Goal: Information Seeking & Learning: Learn about a topic

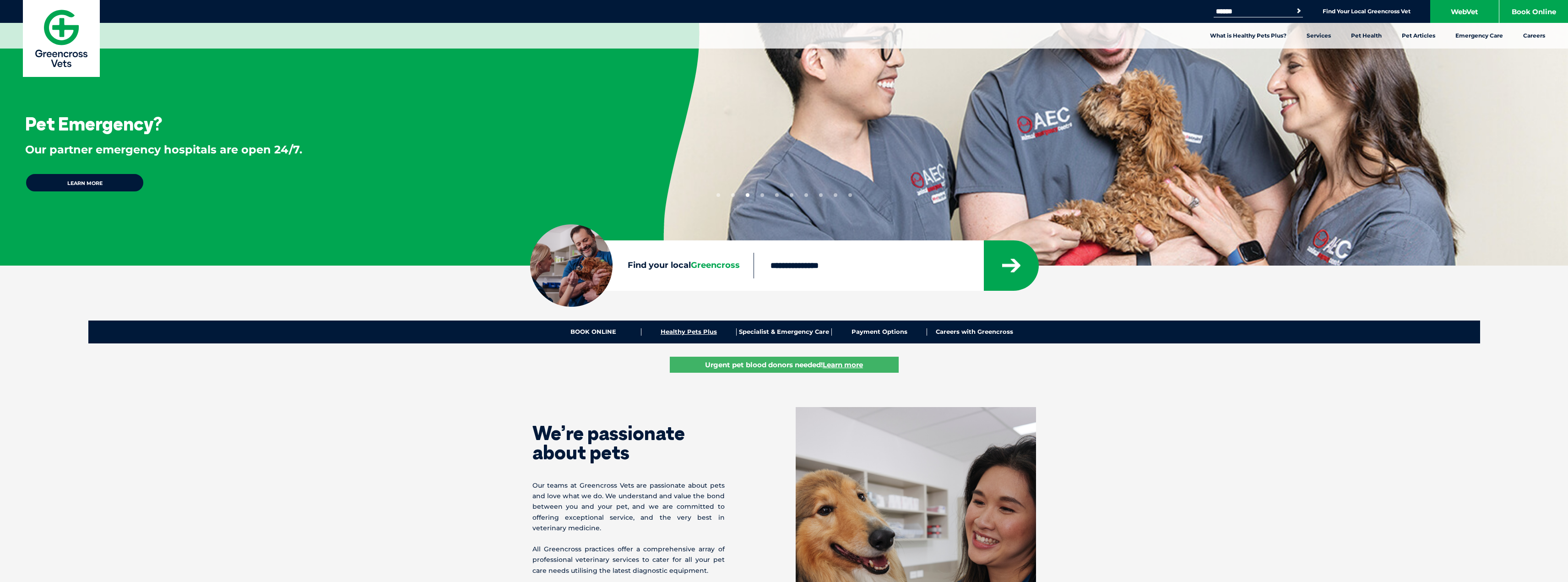
click at [691, 334] on link "Healthy Pets Plus" at bounding box center [689, 332] width 95 height 7
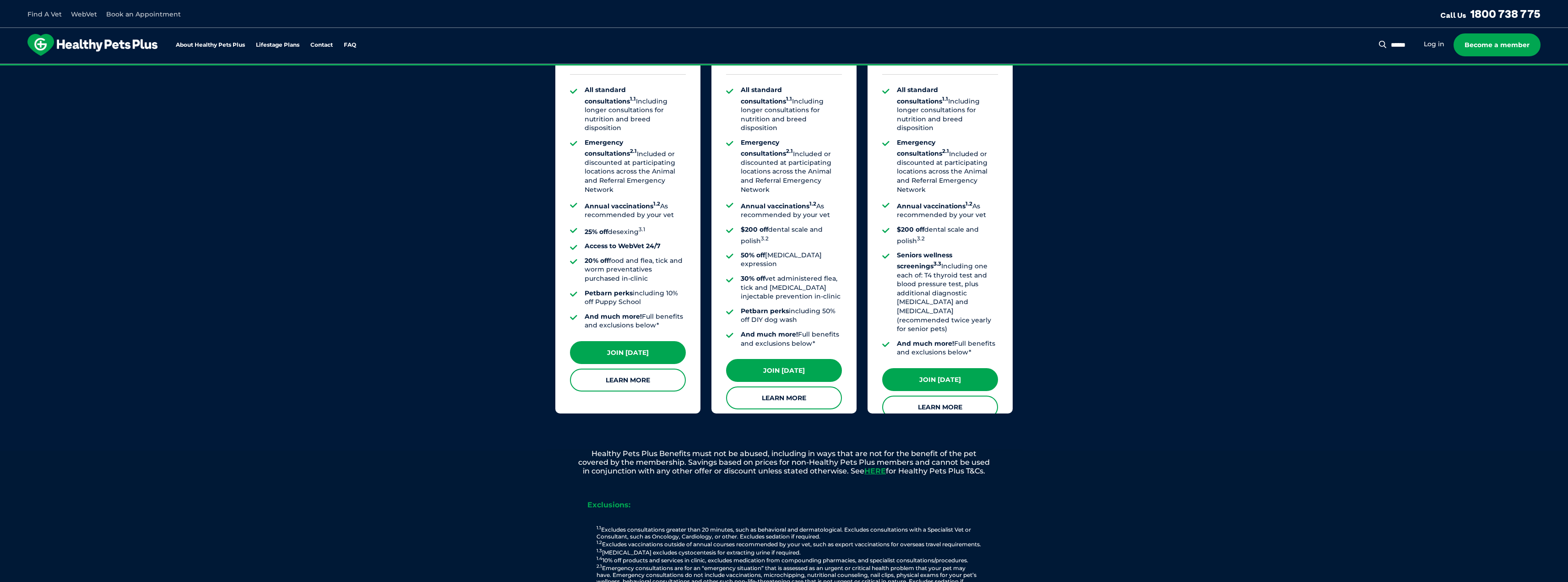
scroll to position [687, 0]
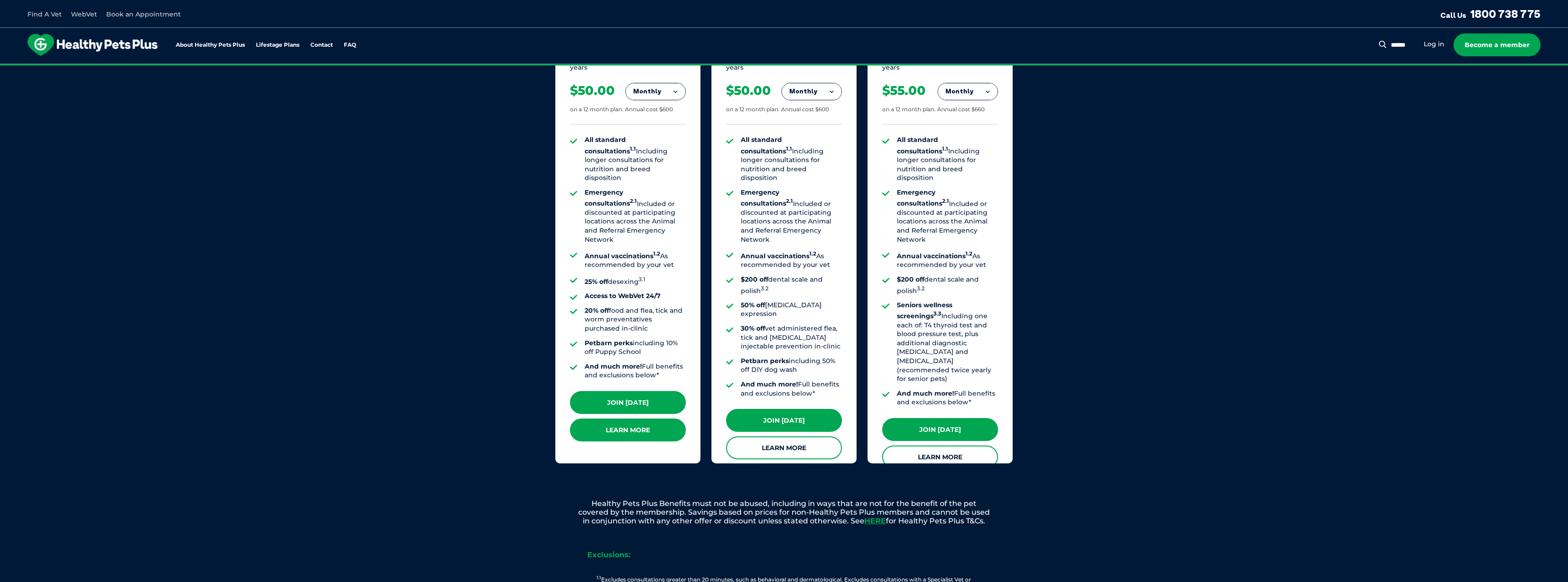
click at [641, 422] on link "Learn More" at bounding box center [628, 430] width 116 height 23
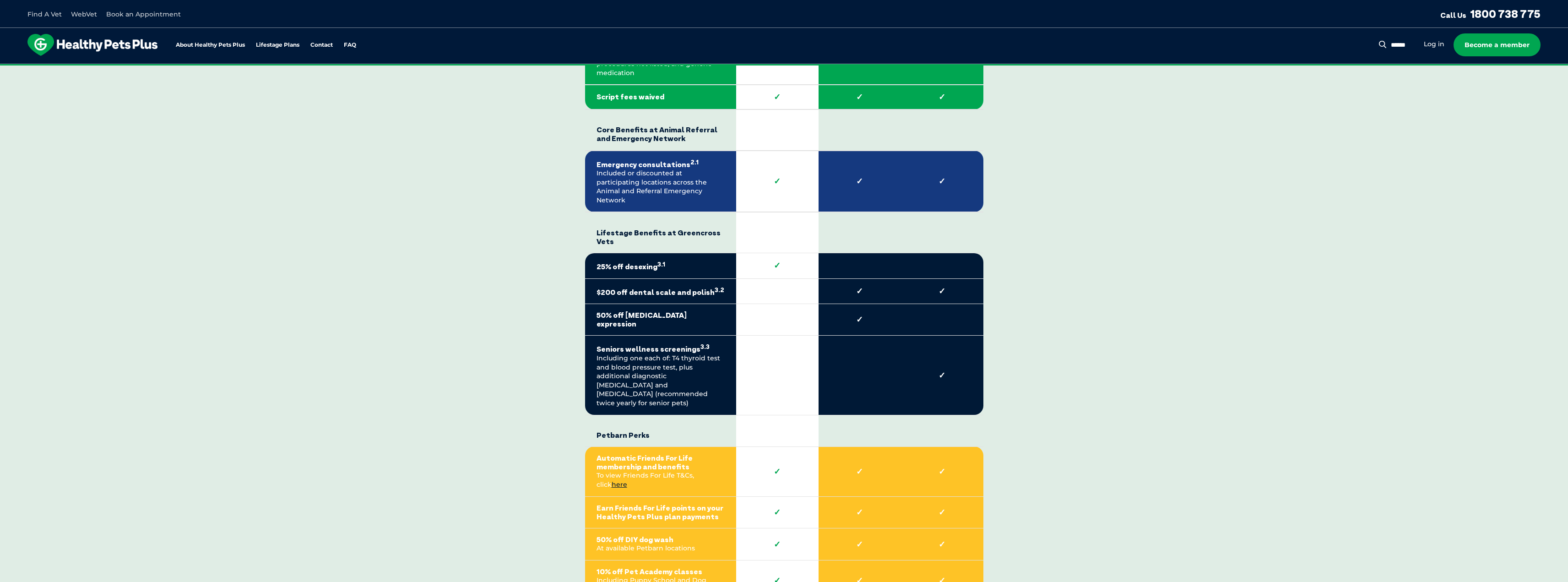
scroll to position [1786, 0]
